Goal: Task Accomplishment & Management: Use online tool/utility

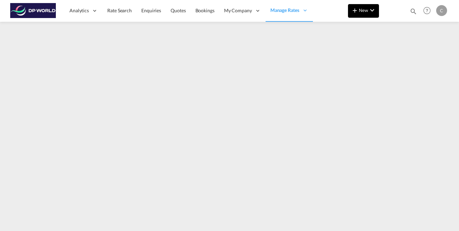
click at [357, 16] on button "New" at bounding box center [363, 11] width 31 height 14
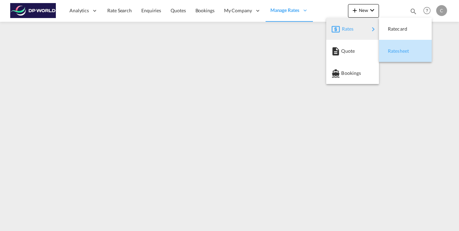
click at [390, 54] on span "Ratesheet" at bounding box center [390, 51] width 7 height 14
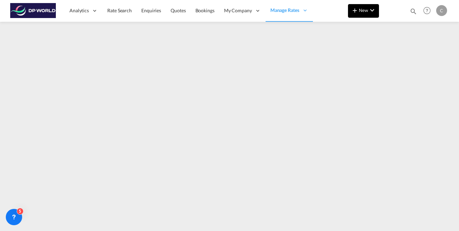
click at [371, 15] on button "New" at bounding box center [363, 11] width 31 height 14
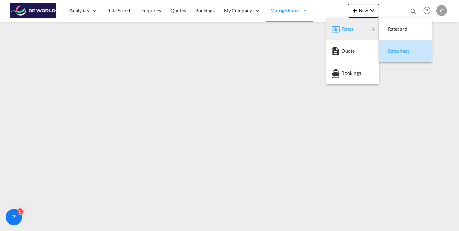
click at [395, 53] on span "Ratesheet" at bounding box center [390, 51] width 7 height 14
